Goal: Task Accomplishment & Management: Complete application form

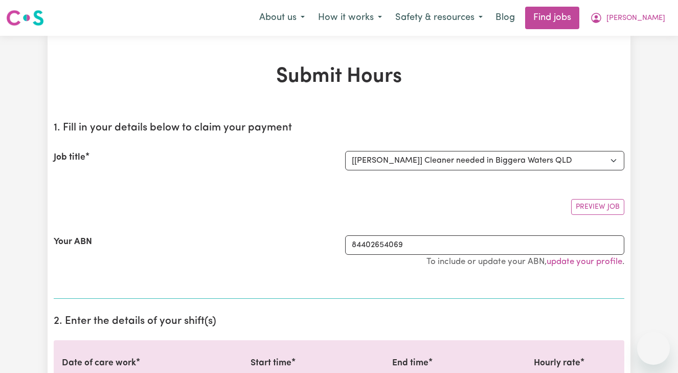
select select "13873"
select select "50-Weekday"
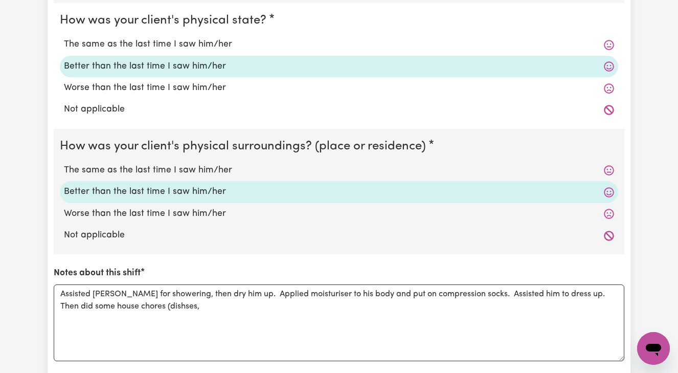
click at [128, 299] on textarea "Assisted Ron for showering, then dry him up. Applied moisturiser to his body an…" at bounding box center [339, 322] width 570 height 77
click at [128, 306] on textarea "Assisted Ron for showering, then dry him up. Applied moisturiser to his body an…" at bounding box center [339, 322] width 570 height 77
click at [133, 301] on textarea "Assisted Ron for showering, then dry him up. Applied moisturiser to his body an…" at bounding box center [339, 322] width 570 height 77
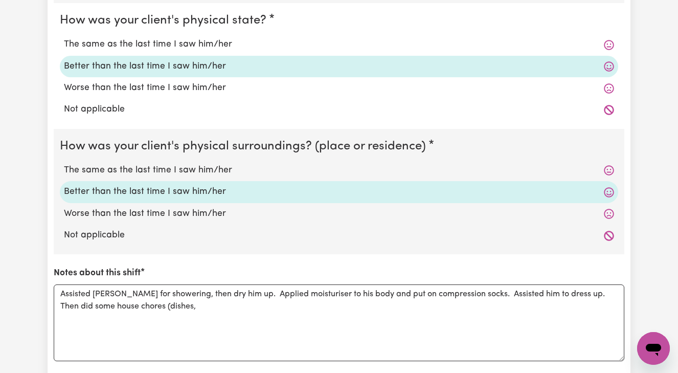
click at [155, 299] on textarea "Assisted Ron for showering, then dry him up. Applied moisturiser to his body an…" at bounding box center [339, 322] width 570 height 77
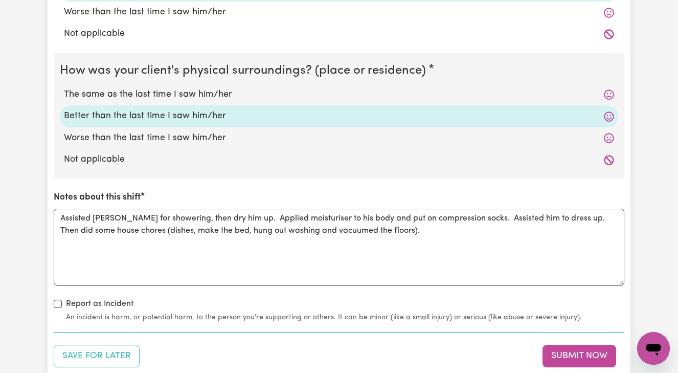
scroll to position [997, 0]
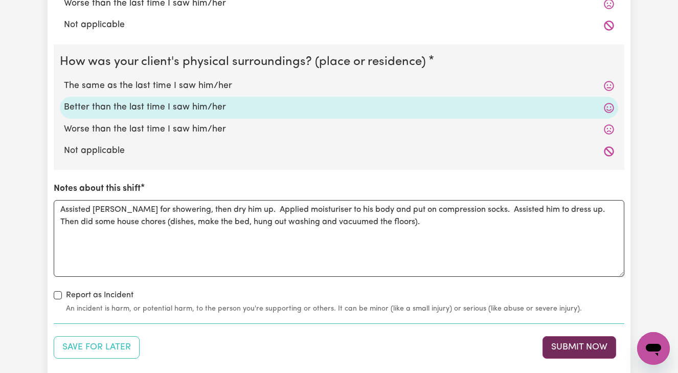
type textarea "Assisted Ron for showering, then dry him up. Applied moisturiser to his body an…"
click at [574, 336] on button "Submit Now" at bounding box center [579, 347] width 74 height 22
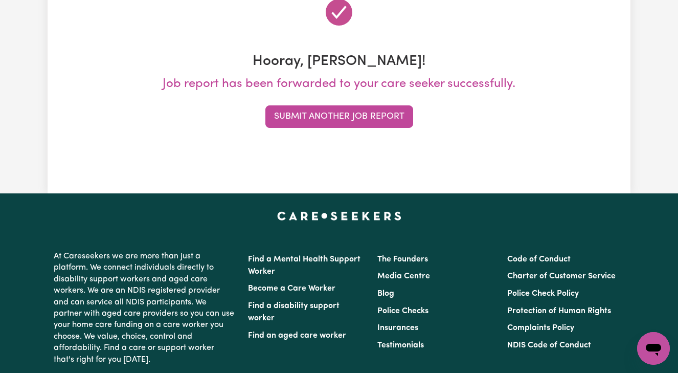
scroll to position [0, 0]
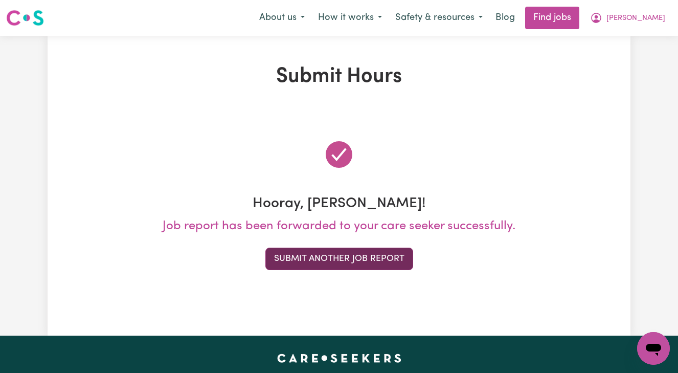
click at [316, 263] on button "Submit Another Job Report" at bounding box center [339, 258] width 148 height 22
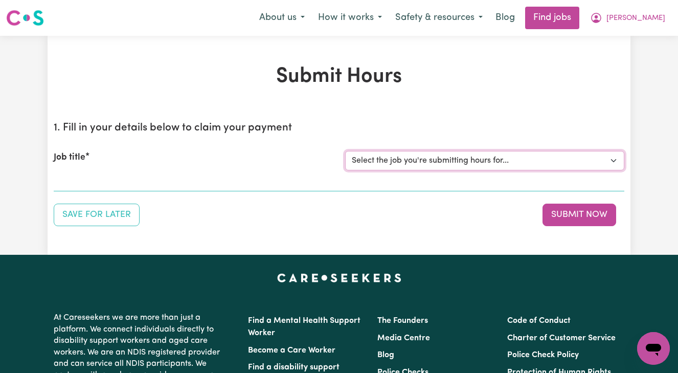
select select "14906"
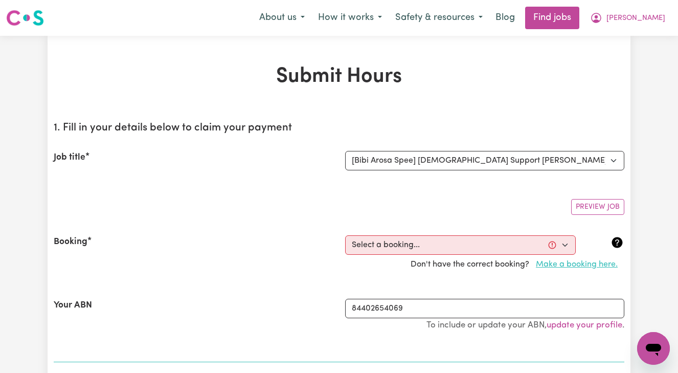
click at [577, 263] on button "Make a booking here." at bounding box center [576, 263] width 95 height 19
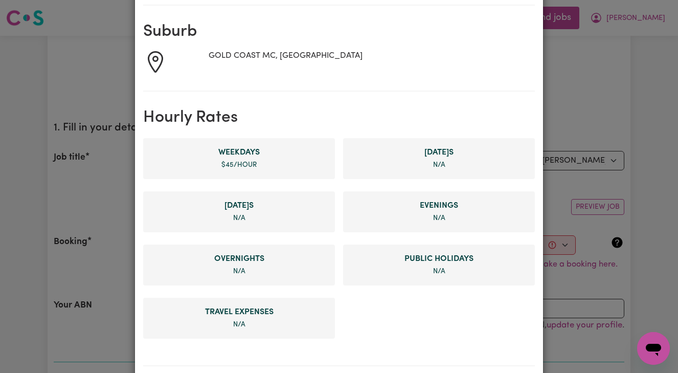
scroll to position [145, 0]
click at [260, 160] on li "Weekday s $ 45 /hour" at bounding box center [239, 157] width 192 height 41
click at [227, 161] on span "$ 45 /hour" at bounding box center [238, 163] width 35 height 7
click at [241, 165] on span "$ 45 /hour" at bounding box center [238, 163] width 35 height 7
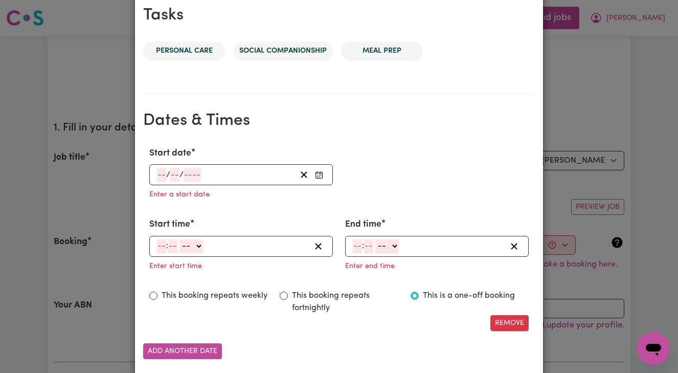
scroll to position [507, 0]
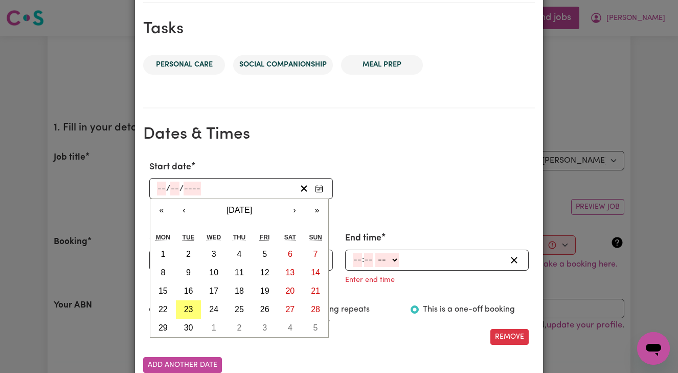
click at [159, 187] on input "number" at bounding box center [161, 188] width 9 height 14
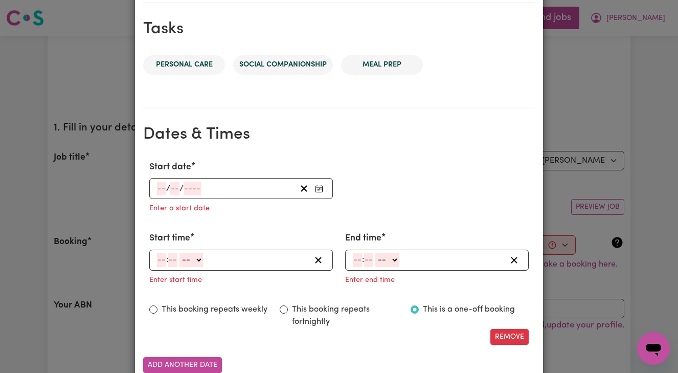
click at [188, 305] on div "Start date / / « ‹ September 2025 › » Mon Tue Wed Thu Fri Sat Sun 1 2 3 4 5 6 7…" at bounding box center [338, 252] width 391 height 200
click at [158, 260] on input "number" at bounding box center [161, 260] width 9 height 14
type input "11"
type input "00"
select select "am"
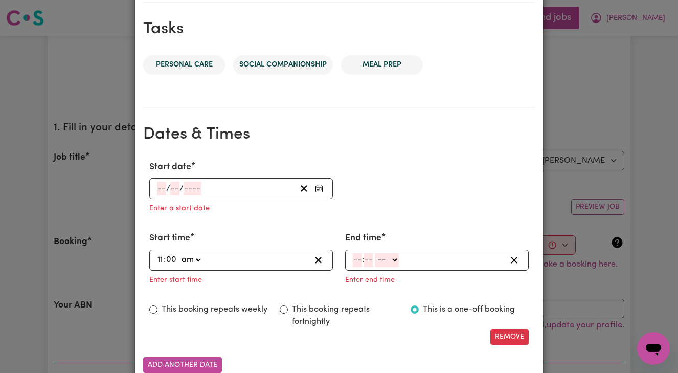
type input "11:00"
type input "0"
click at [355, 260] on input "number" at bounding box center [357, 260] width 9 height 14
type input "1"
type input "12"
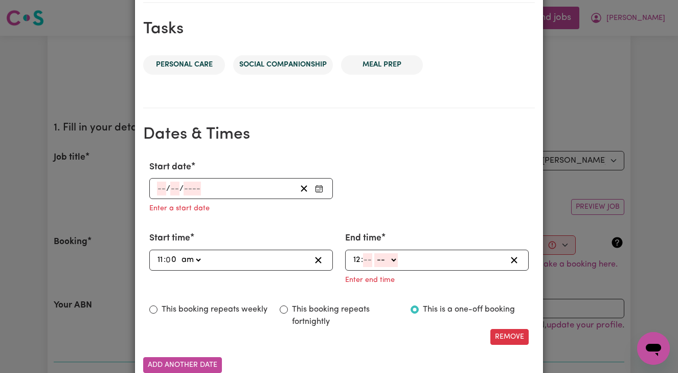
type input "1"
click at [360, 255] on input "12" at bounding box center [357, 260] width 8 height 14
type input "1"
click at [363, 254] on input "number" at bounding box center [364, 260] width 9 height 14
type input "00"
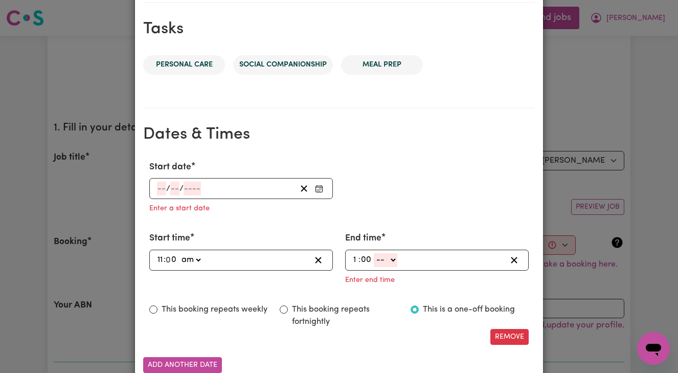
select select "pm"
type input "13:00"
type input "0"
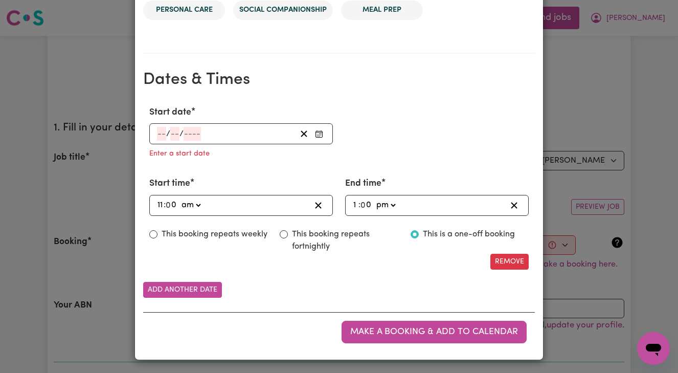
scroll to position [561, 0]
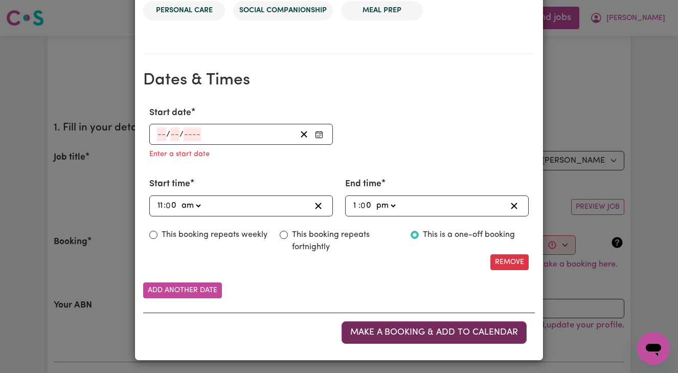
click at [428, 329] on span "Make a booking & add to calendar" at bounding box center [434, 332] width 168 height 9
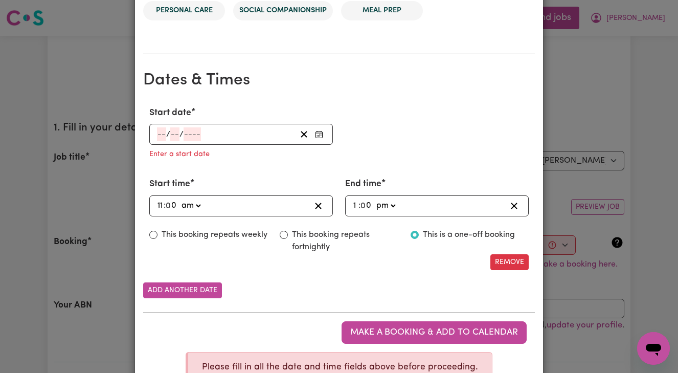
click at [159, 132] on input "number" at bounding box center [161, 134] width 9 height 14
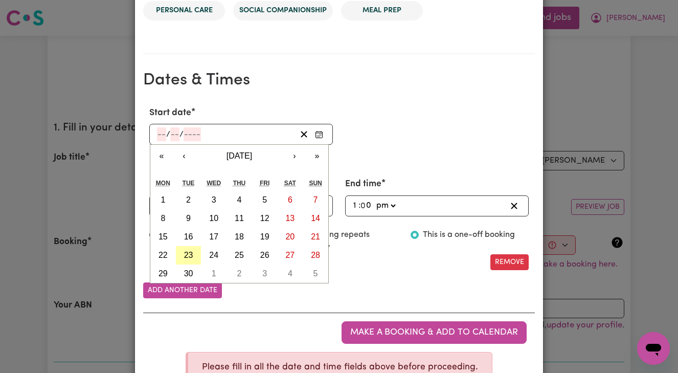
click at [188, 251] on div "Start date / / « ‹ September 2025 › » Mon Tue Wed Thu Fri Sat Sun 1 2 3 4 5 6 7…" at bounding box center [338, 188] width 391 height 180
click at [159, 133] on input "number" at bounding box center [161, 134] width 9 height 14
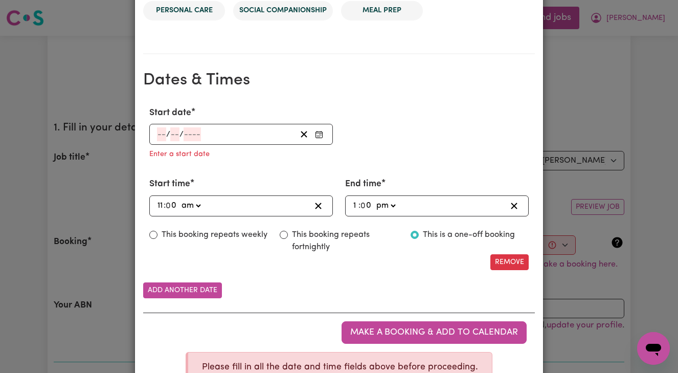
click at [186, 252] on div "Start date / / « ‹ September 2025 › » Mon Tue Wed Thu Fri Sat Sun 1 2 3 4 5 6 7…" at bounding box center [338, 188] width 391 height 180
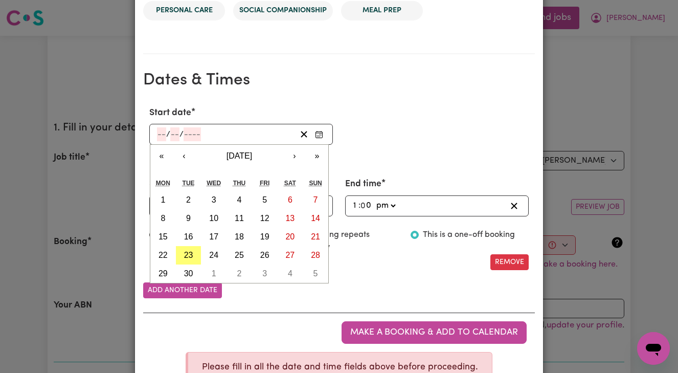
click at [158, 131] on input "number" at bounding box center [161, 134] width 9 height 14
type input "23"
type input "09"
type input "0002-09-23"
type input "9"
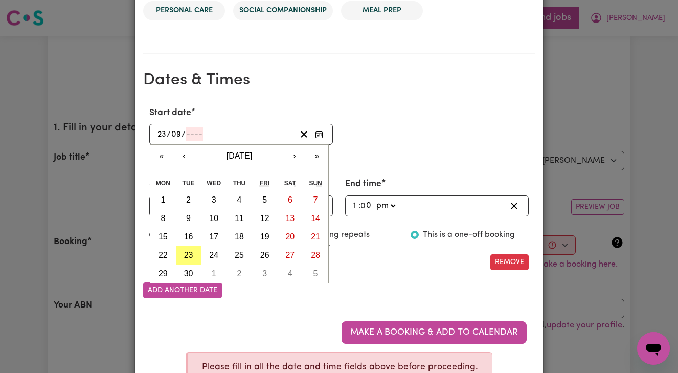
type input "2"
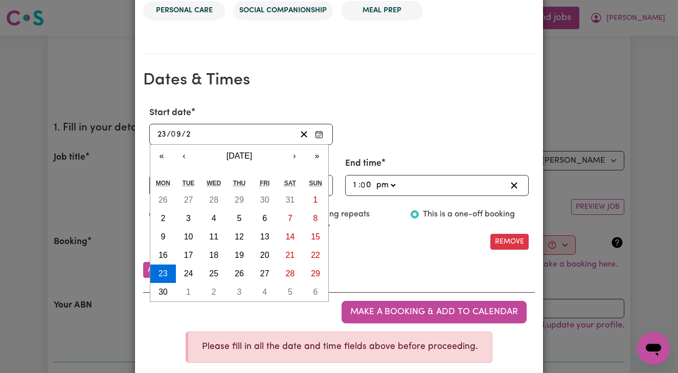
type input "0020-09-23"
type input "20"
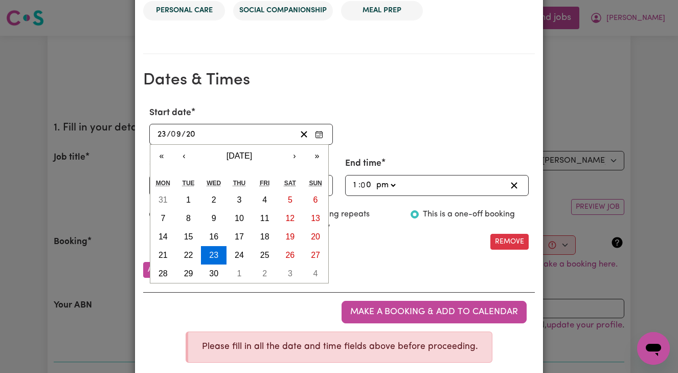
type input "0202-09-23"
type input "202"
type input "[DATE]"
type input "2025"
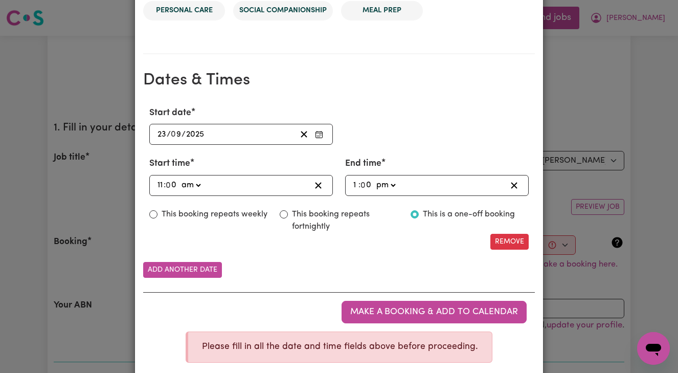
click at [373, 243] on div "Remove" at bounding box center [338, 242] width 391 height 16
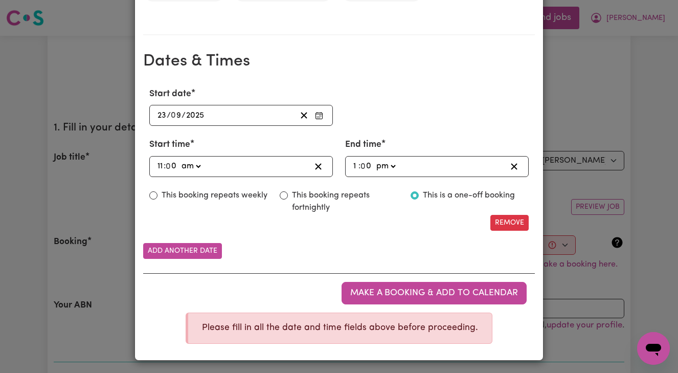
scroll to position [579, 0]
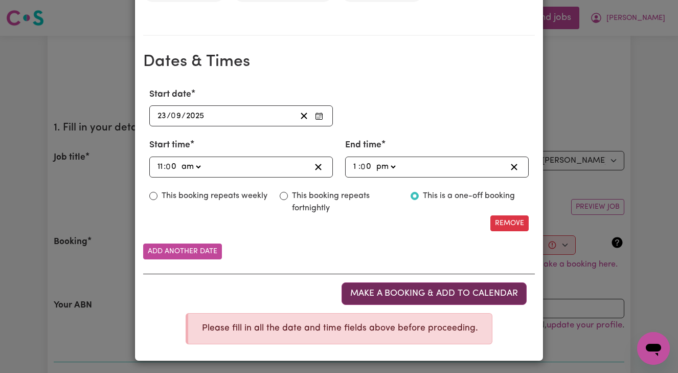
click at [412, 290] on span "Make a booking & add to calendar" at bounding box center [434, 293] width 168 height 9
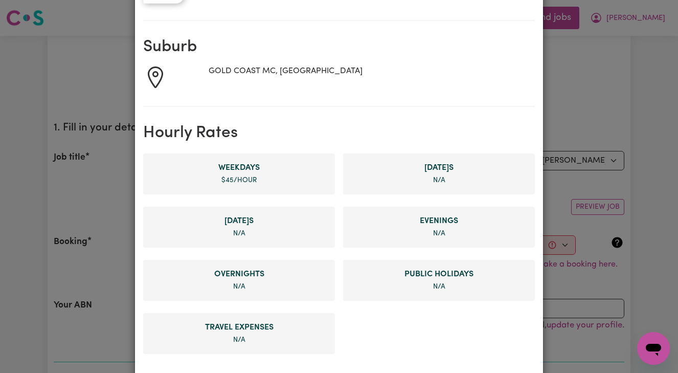
scroll to position [125, 0]
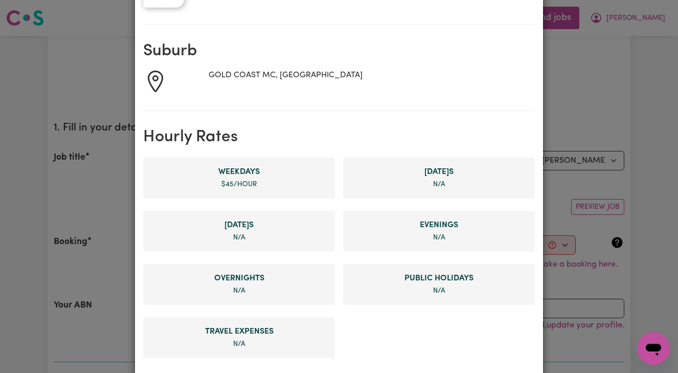
click at [300, 170] on span "Weekday s" at bounding box center [238, 172] width 175 height 12
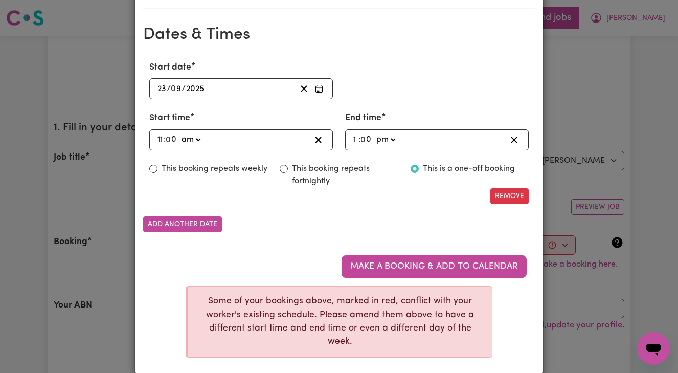
scroll to position [606, 0]
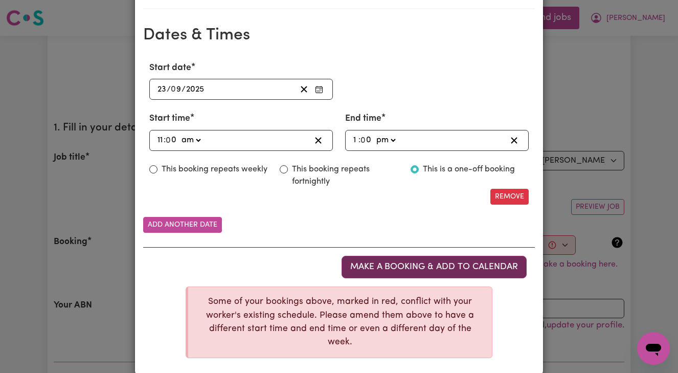
click at [402, 262] on span "Make a booking & add to calendar" at bounding box center [434, 266] width 168 height 9
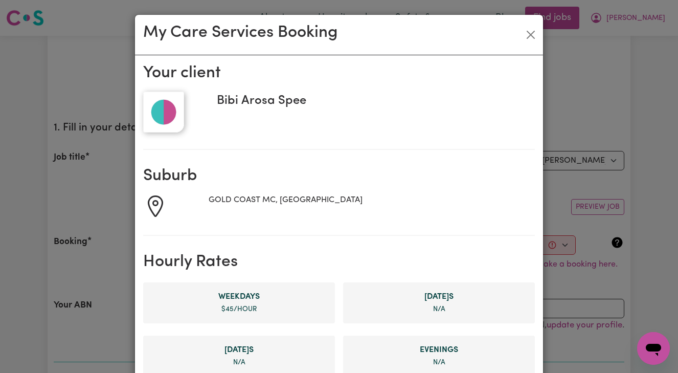
scroll to position [0, 0]
click at [530, 31] on button "Close" at bounding box center [530, 35] width 16 height 16
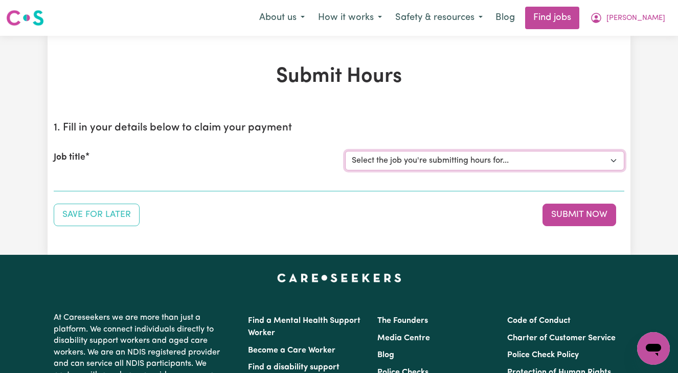
select select "14906"
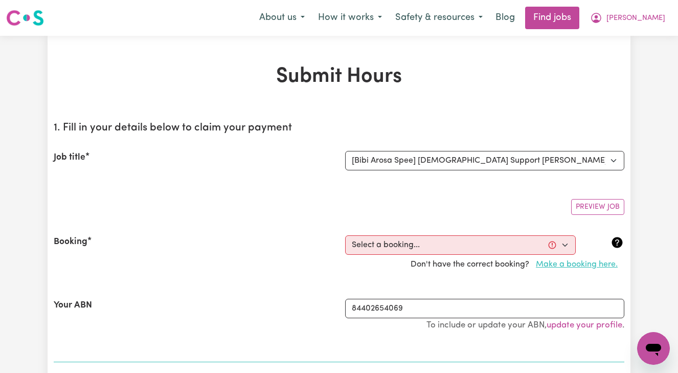
click at [576, 264] on button "Make a booking here." at bounding box center [576, 263] width 95 height 19
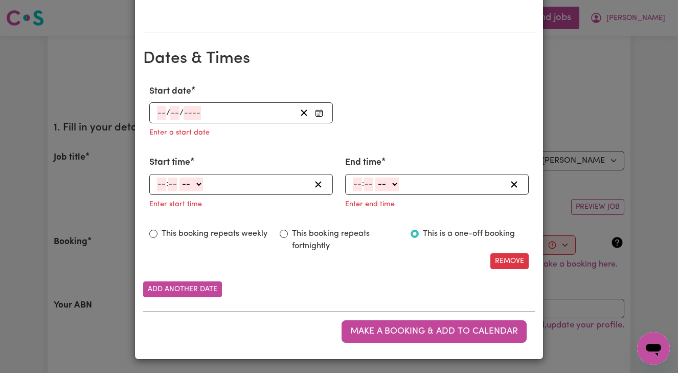
scroll to position [581, 0]
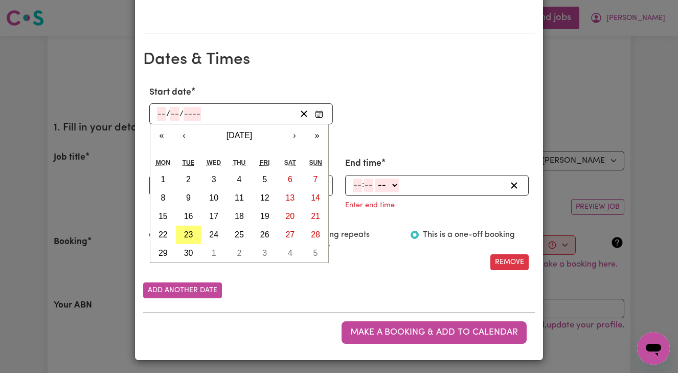
click at [161, 111] on input "number" at bounding box center [161, 114] width 9 height 14
type input "23"
type input "09"
type input "0002-09-23"
type input "9"
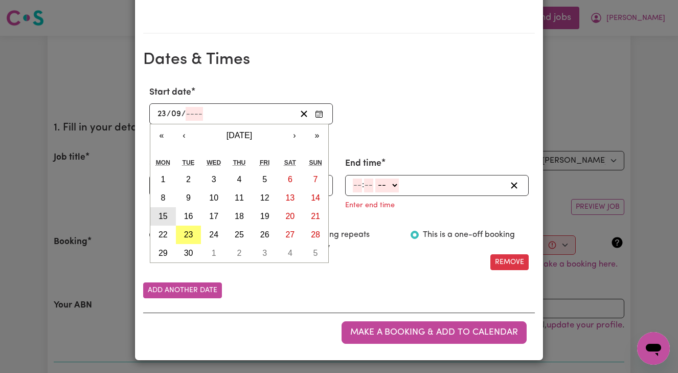
type input "2"
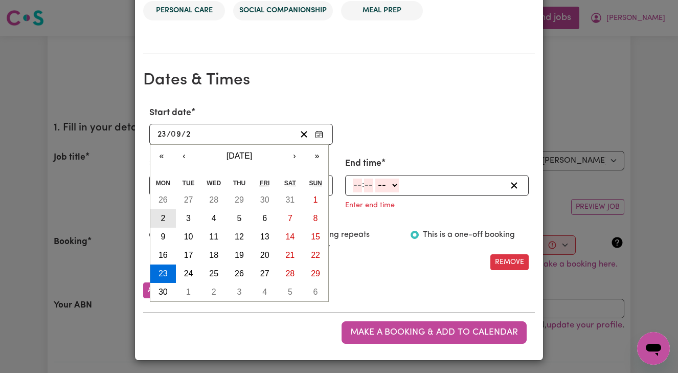
type input "0020-09-23"
type input "20"
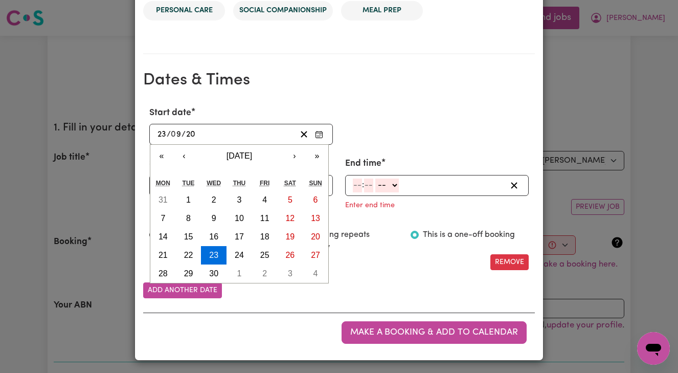
type input "0202-09-23"
type input "202"
type input "[DATE]"
type input "2025"
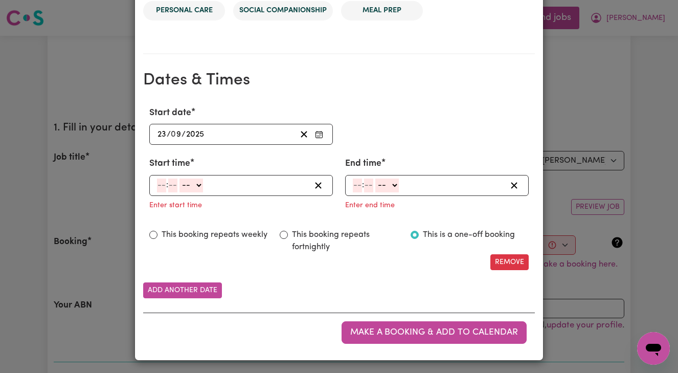
click at [187, 255] on div "Start date 2025-09-23 23 / 0 9 / 2025 « ‹ September 2025 › » Mon Tue Wed Thu Fr…" at bounding box center [338, 188] width 391 height 180
click at [158, 183] on input "number" at bounding box center [161, 185] width 9 height 14
type input "11"
type input "9"
type input "00"
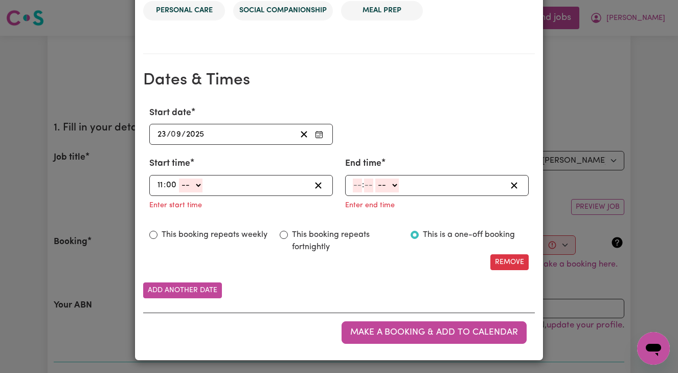
select select "am"
type input "11:00"
type input "0"
click at [355, 182] on input "number" at bounding box center [357, 185] width 9 height 14
type input "1"
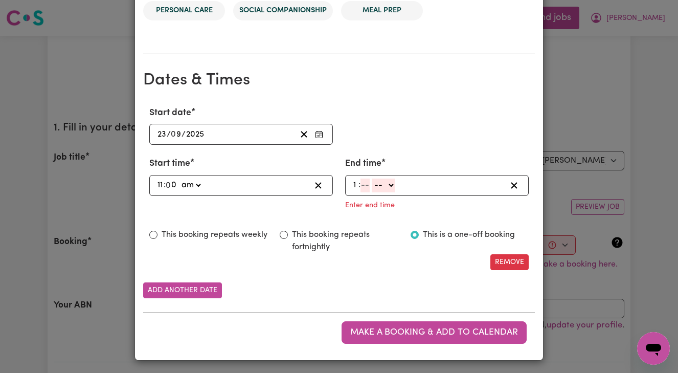
click at [363, 179] on input "number" at bounding box center [364, 185] width 9 height 14
type input "00"
select select "pm"
type input "13:00"
type input "0"
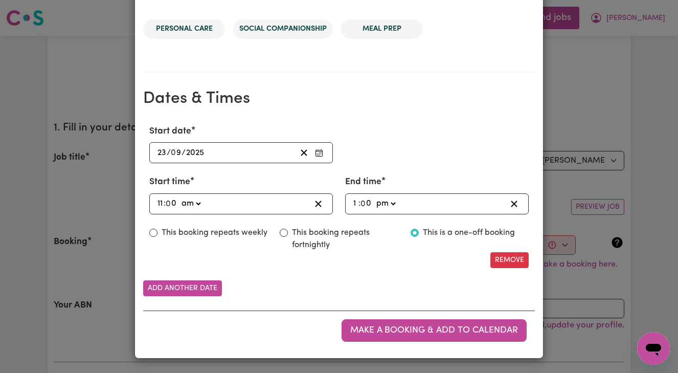
scroll to position [541, 0]
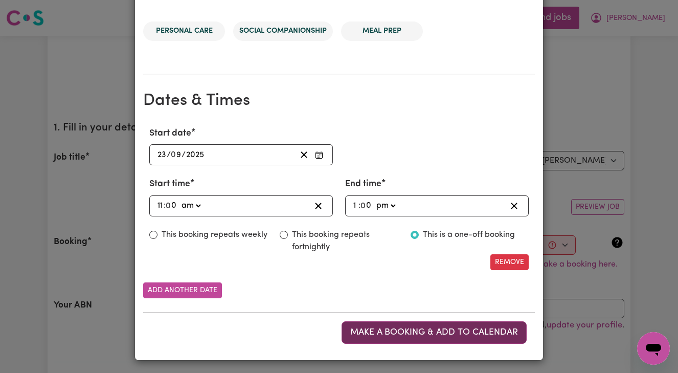
click at [387, 329] on span "Make a booking & add to calendar" at bounding box center [434, 332] width 168 height 9
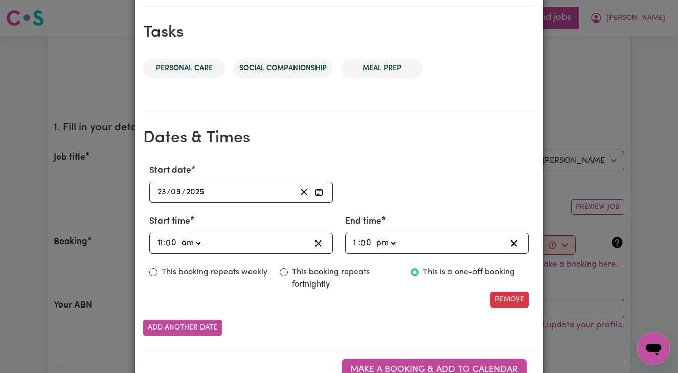
scroll to position [504, 0]
click at [167, 322] on button "Add another date" at bounding box center [182, 327] width 79 height 16
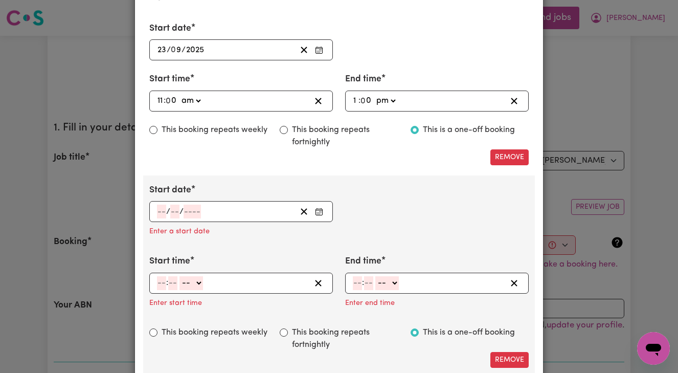
scroll to position [669, 0]
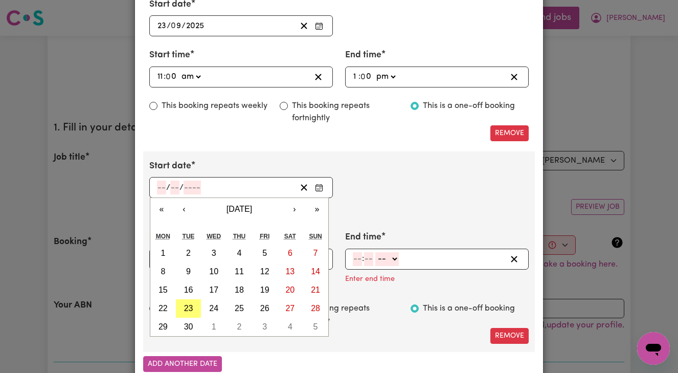
click at [159, 183] on input "number" at bounding box center [161, 187] width 9 height 14
click at [188, 320] on div "Start date / / « ‹ September 2025 › » Mon Tue Wed Thu Fri Sat Sun 1 2 3 4 5 6 7…" at bounding box center [338, 251] width 391 height 200
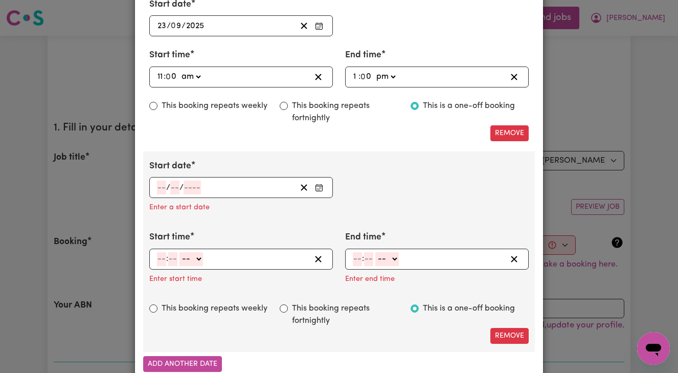
click at [156, 187] on div "/ /" at bounding box center [226, 187] width 140 height 14
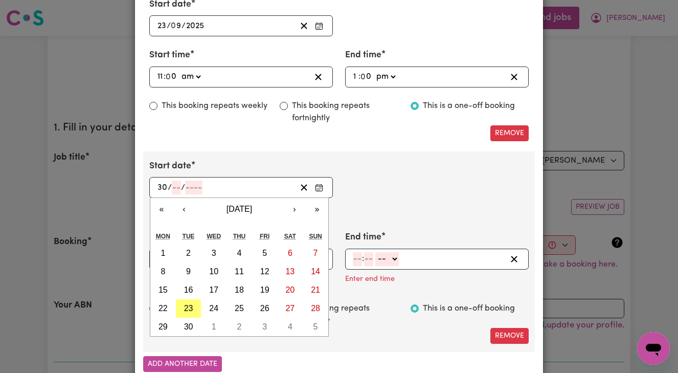
type input "30"
type input "09"
type input "0002-09-30"
type input "9"
type input "2"
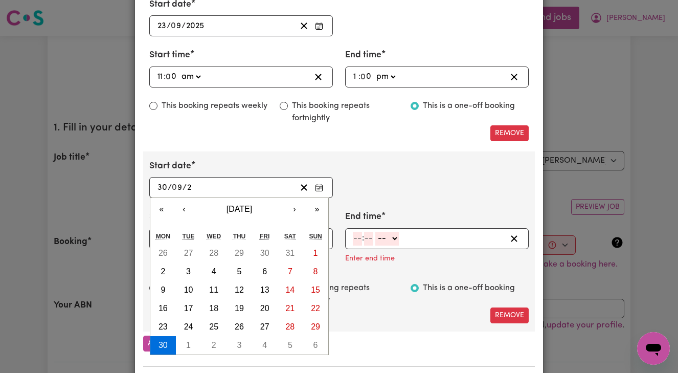
type input "0020-09-30"
type input "20"
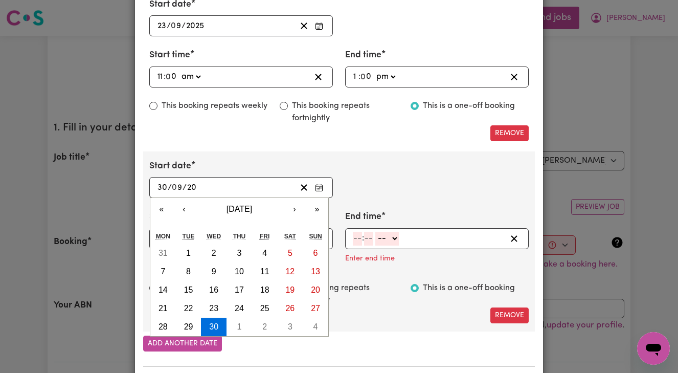
type input "0202-09-30"
type input "202"
type input "2025-09-30"
type input "2025"
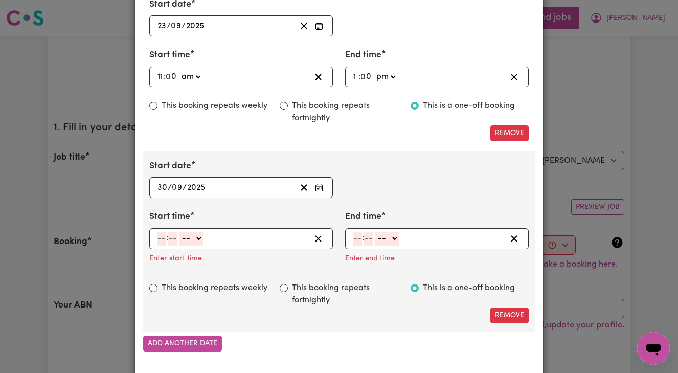
click at [337, 339] on div "Add another date" at bounding box center [338, 343] width 391 height 16
click at [159, 237] on input "number" at bounding box center [161, 238] width 9 height 14
click at [285, 285] on input "This booking repeats fortnightly" at bounding box center [284, 288] width 8 height 8
radio input "true"
click at [285, 285] on input "This booking repeats fortnightly" at bounding box center [284, 288] width 8 height 8
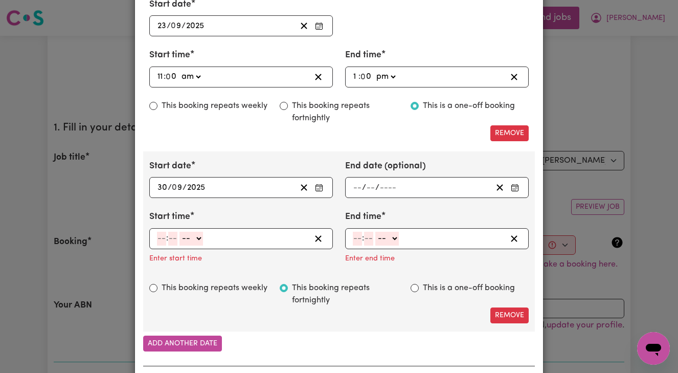
click at [414, 284] on input "This is a one-off booking" at bounding box center [414, 288] width 8 height 8
radio input "true"
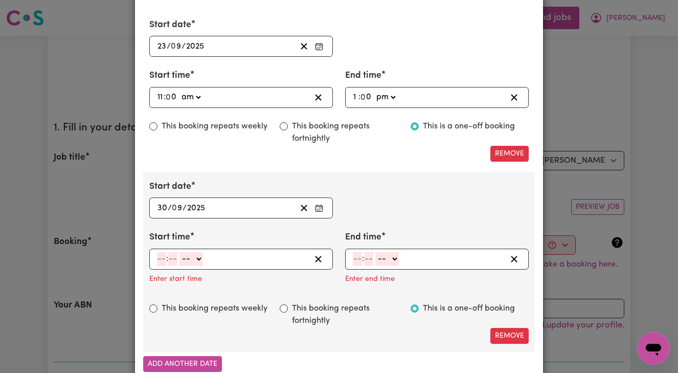
scroll to position [648, 0]
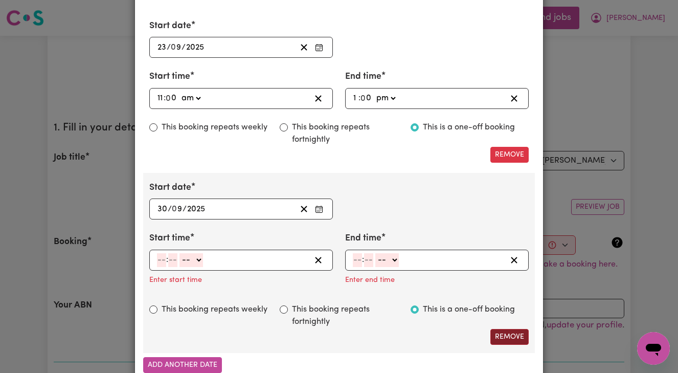
click at [510, 337] on button "Remove" at bounding box center [509, 337] width 38 height 16
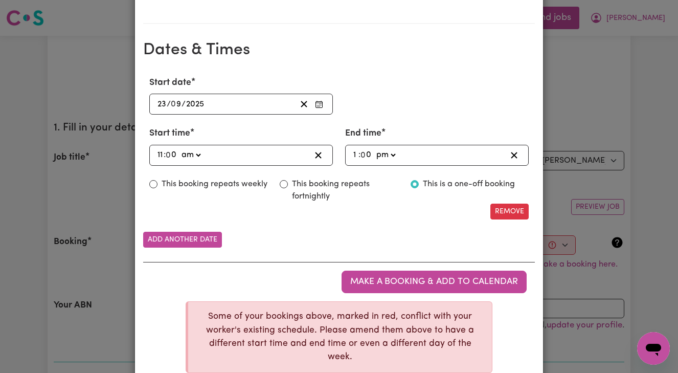
scroll to position [588, 0]
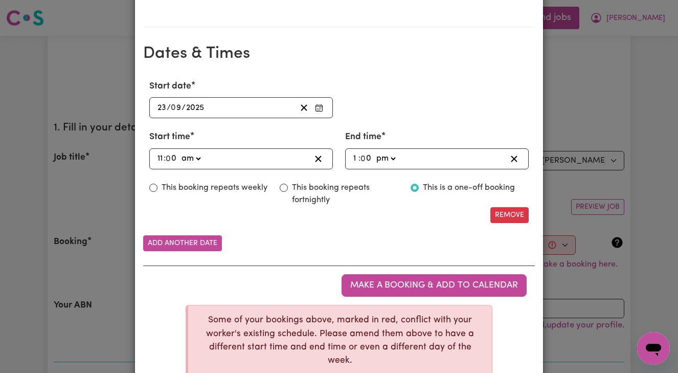
click at [153, 183] on input "This booking repeats weekly" at bounding box center [153, 187] width 8 height 8
radio input "true"
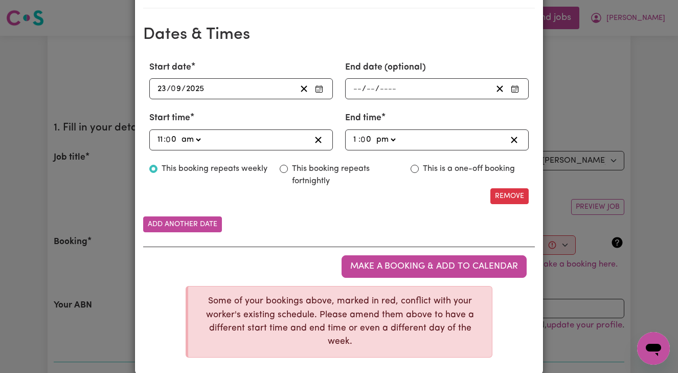
scroll to position [606, 0]
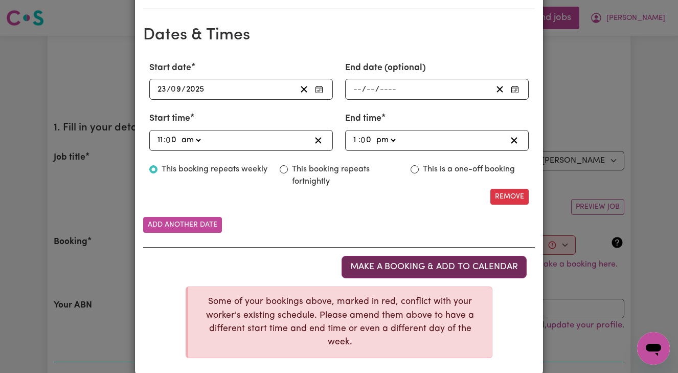
click at [368, 262] on span "Make a booking & add to calendar" at bounding box center [434, 266] width 168 height 9
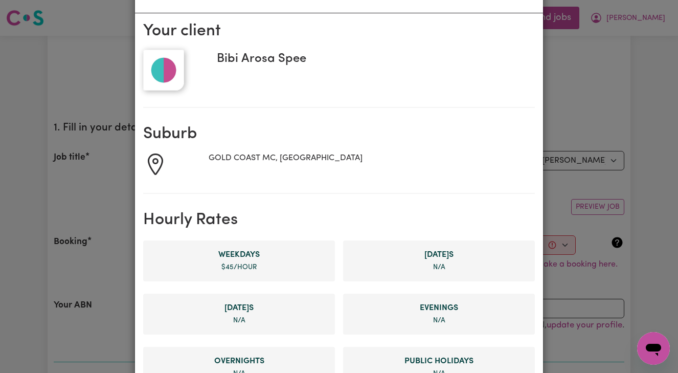
scroll to position [0, 0]
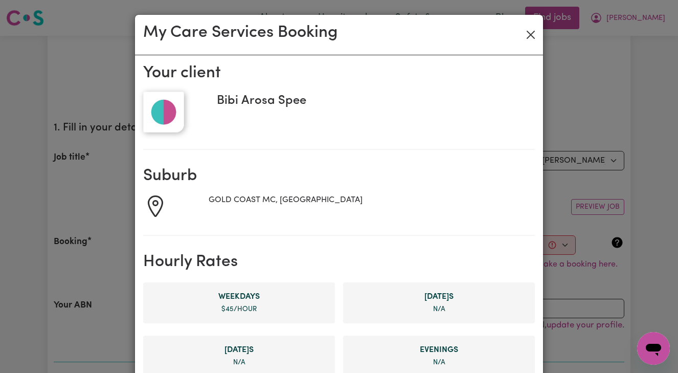
click at [529, 32] on button "Close" at bounding box center [530, 35] width 16 height 16
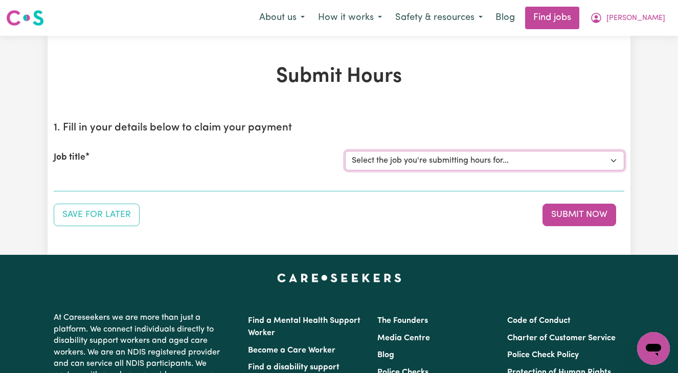
select select "14906"
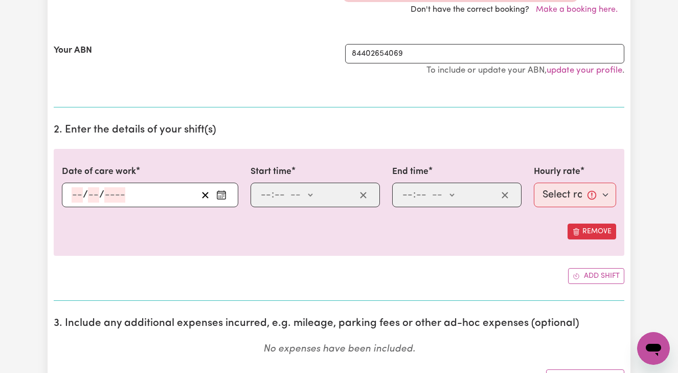
scroll to position [255, 0]
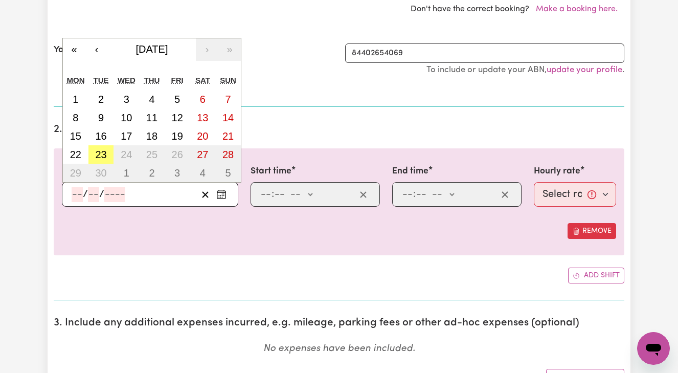
click at [74, 193] on input "number" at bounding box center [77, 194] width 11 height 15
click at [97, 153] on abbr "23" at bounding box center [100, 154] width 11 height 11
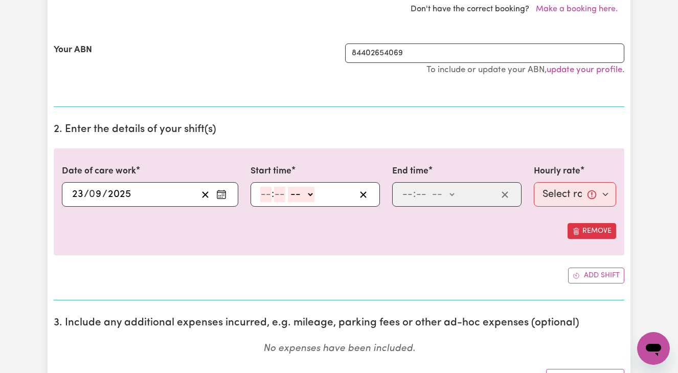
type input "[DATE]"
type input "23"
type input "9"
type input "2025"
click at [261, 192] on input "number" at bounding box center [265, 194] width 11 height 15
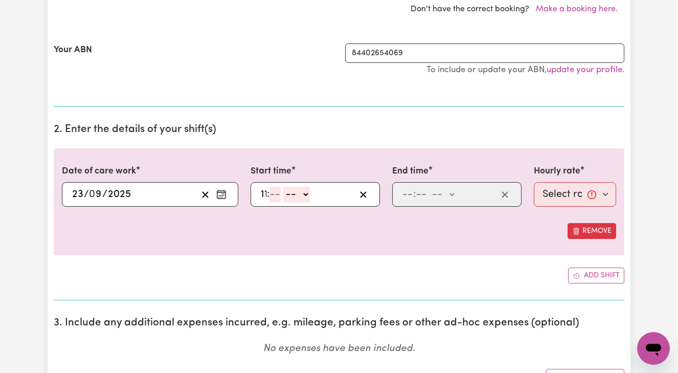
type input "11"
type input "00"
select select "am"
type input "11:00"
type input "0"
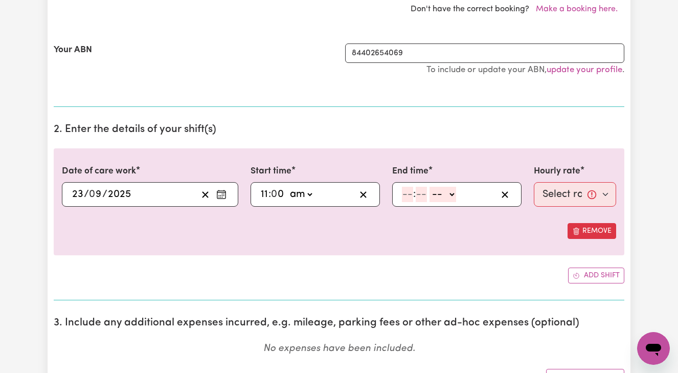
click at [403, 193] on input "number" at bounding box center [407, 194] width 11 height 15
type input "1"
click at [418, 190] on input "number" at bounding box center [416, 194] width 11 height 15
type input "00"
select select "am"
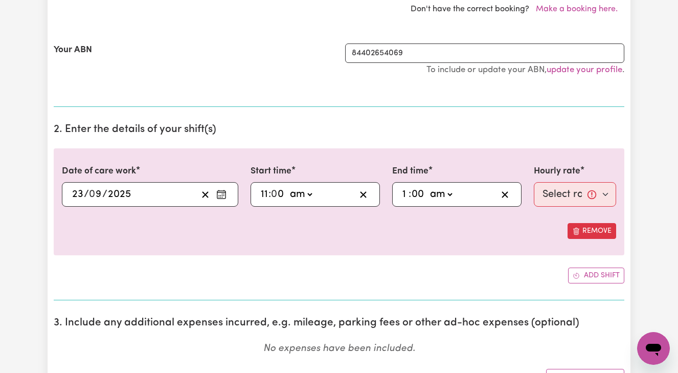
type input "01:00"
type input "0"
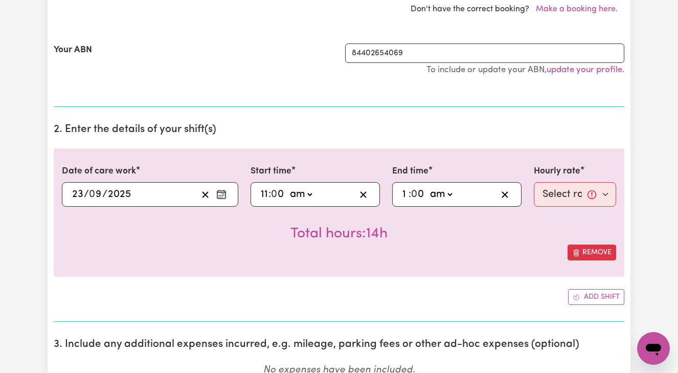
select select "pm"
type input "13:00"
select select "45-Weekday"
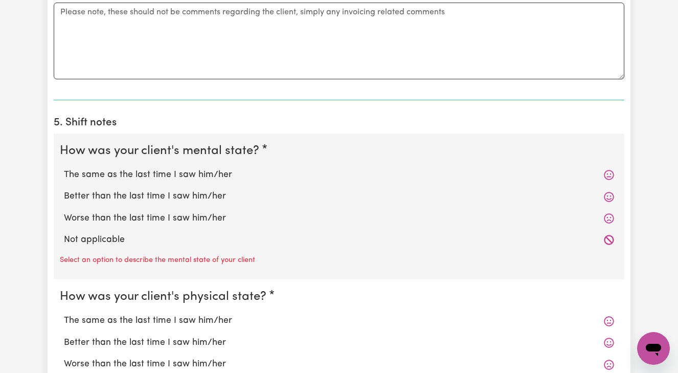
scroll to position [728, 0]
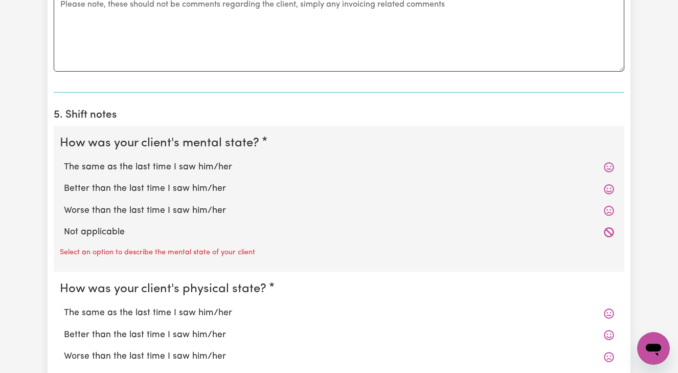
click at [207, 183] on label "Better than the last time I saw him/her" at bounding box center [339, 188] width 550 height 13
click at [64, 182] on input "Better than the last time I saw him/her" at bounding box center [63, 181] width 1 height 1
radio input "true"
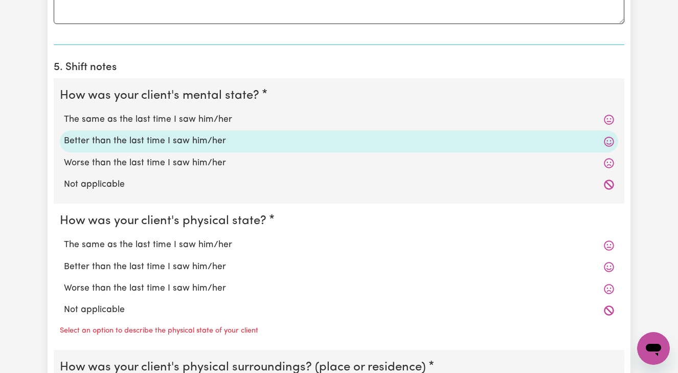
scroll to position [777, 0]
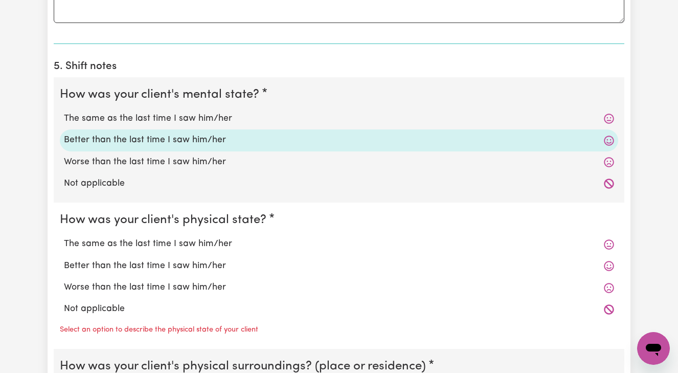
click at [210, 260] on label "Better than the last time I saw him/her" at bounding box center [339, 265] width 550 height 13
click at [64, 259] on input "Better than the last time I saw him/her" at bounding box center [63, 259] width 1 height 1
radio input "true"
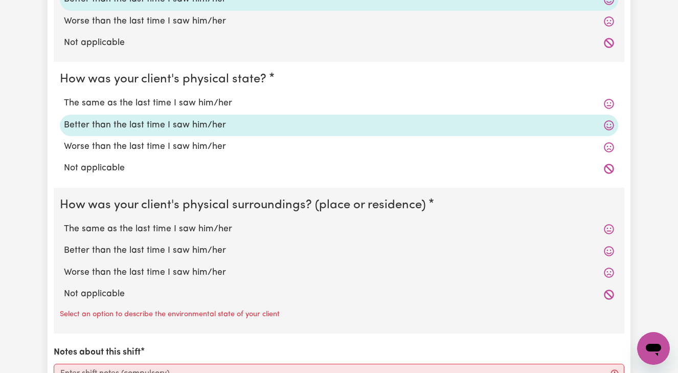
scroll to position [948, 0]
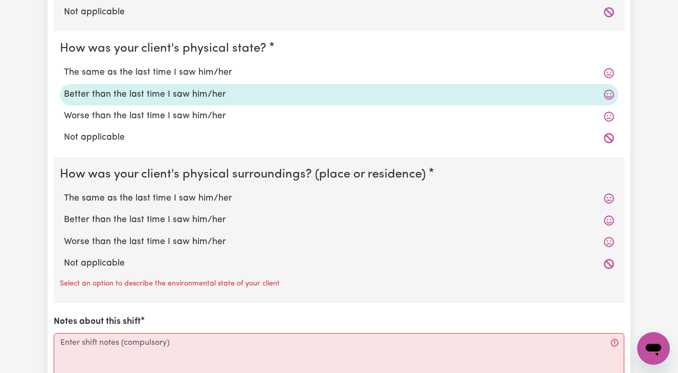
click at [207, 214] on label "Better than the last time I saw him/her" at bounding box center [339, 219] width 550 height 13
click at [64, 213] on input "Better than the last time I saw him/her" at bounding box center [63, 213] width 1 height 1
radio input "true"
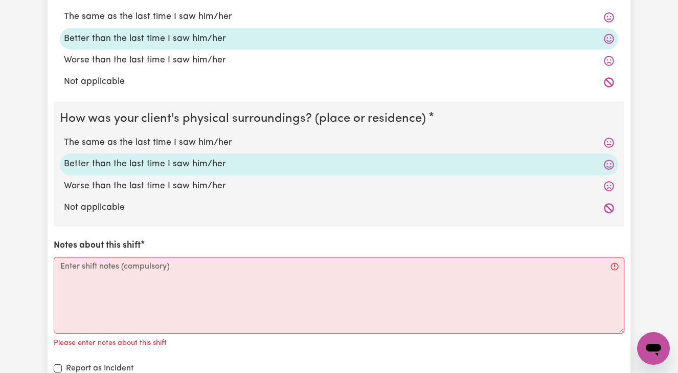
scroll to position [1012, 0]
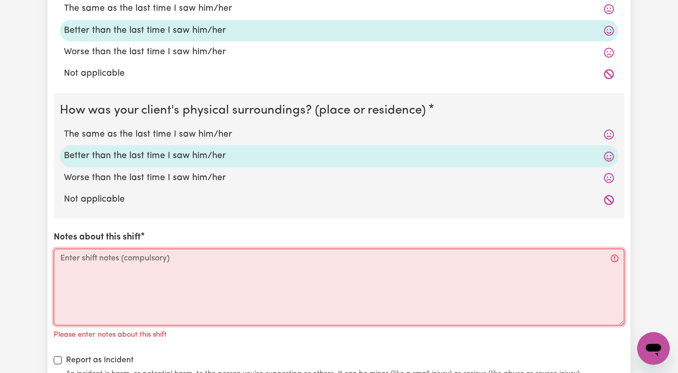
click at [60, 252] on textarea "Notes about this shift" at bounding box center [339, 286] width 570 height 77
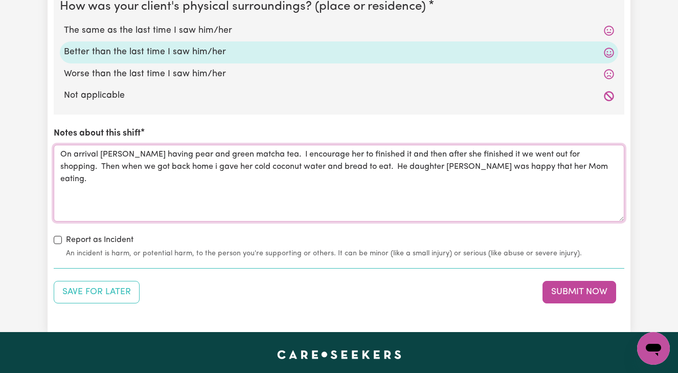
scroll to position [1116, 0]
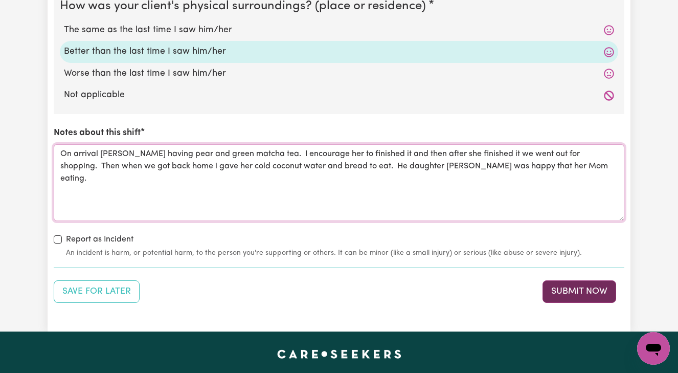
type textarea "On arrival [PERSON_NAME] having pear and green matcha tea. I encourage her to f…"
click at [581, 286] on button "Submit Now" at bounding box center [579, 291] width 74 height 22
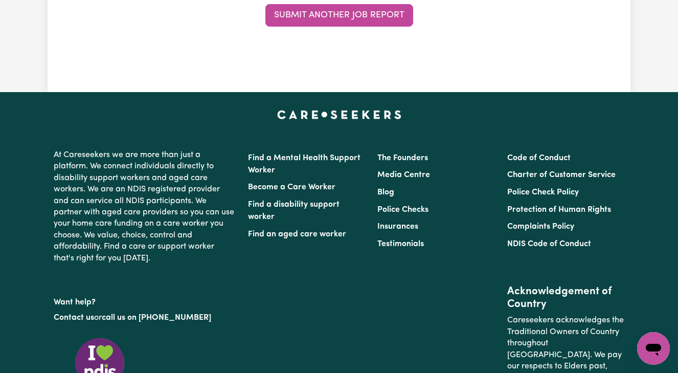
scroll to position [0, 0]
